Goal: Check status: Check status

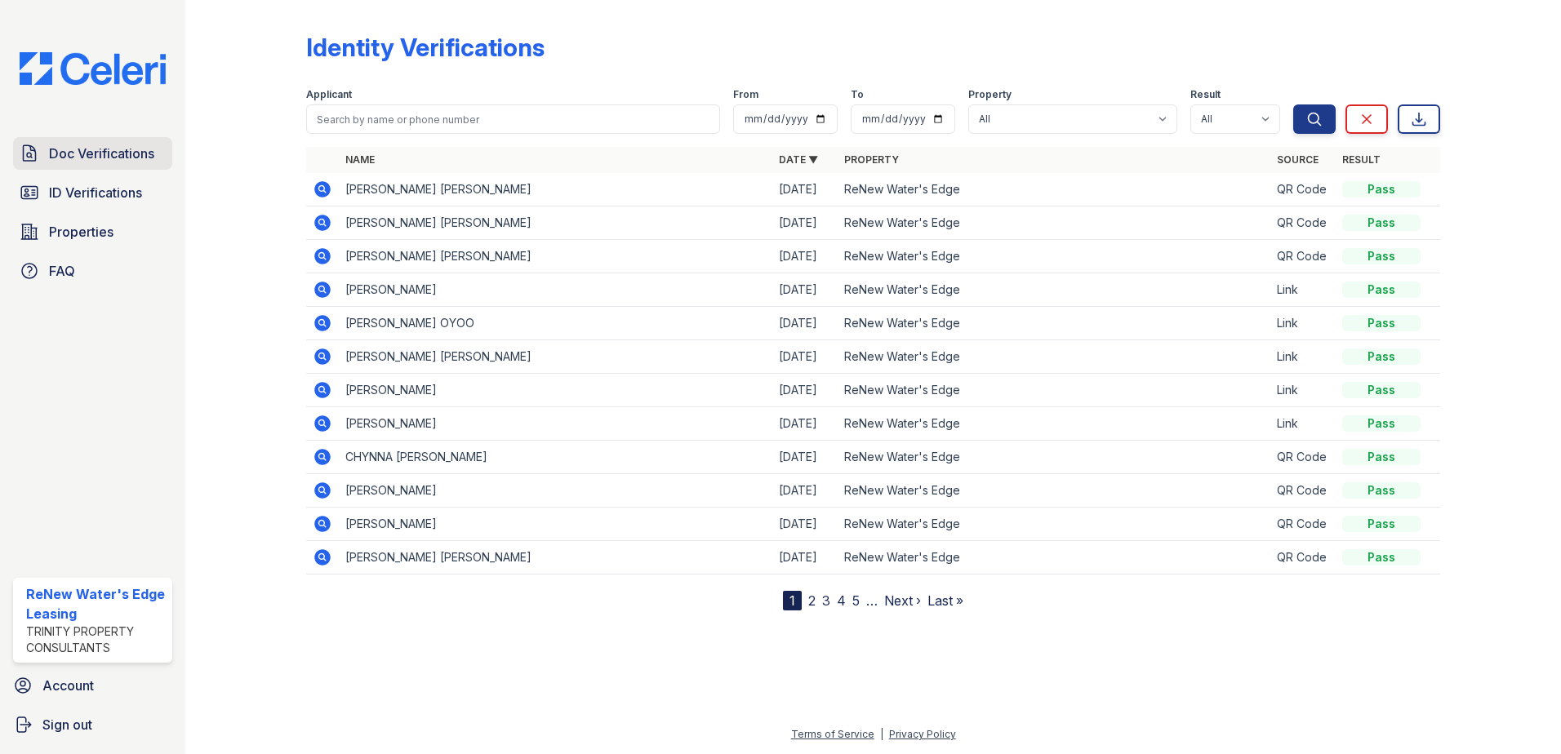
click at [94, 158] on span "Doc Verifications" at bounding box center [101, 154] width 105 height 20
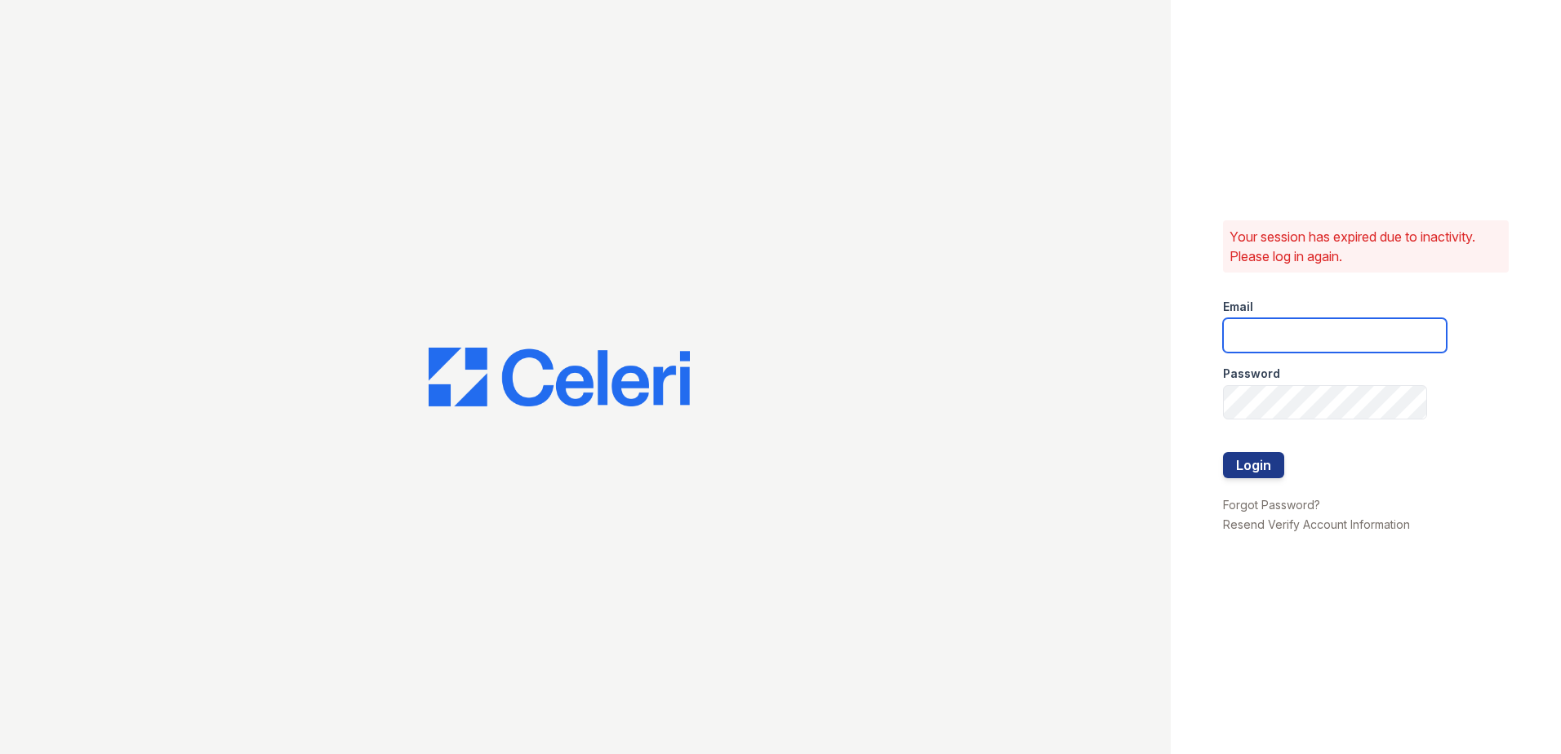
type input "renewwatersedge@trinity-pm.com"
click at [1246, 473] on button "Login" at bounding box center [1253, 465] width 61 height 26
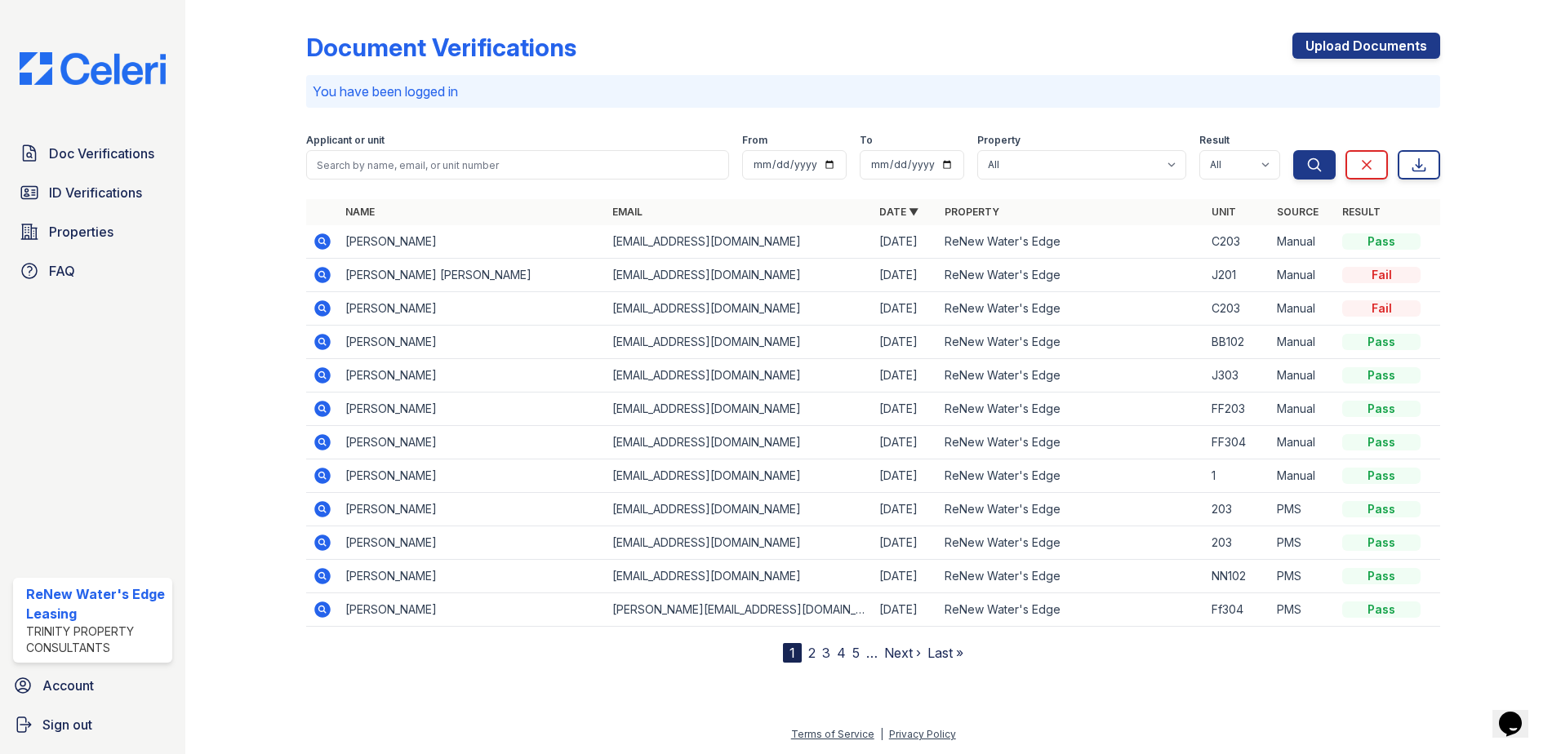
click at [323, 273] on icon at bounding box center [321, 274] width 4 height 4
